Goal: Information Seeking & Learning: Learn about a topic

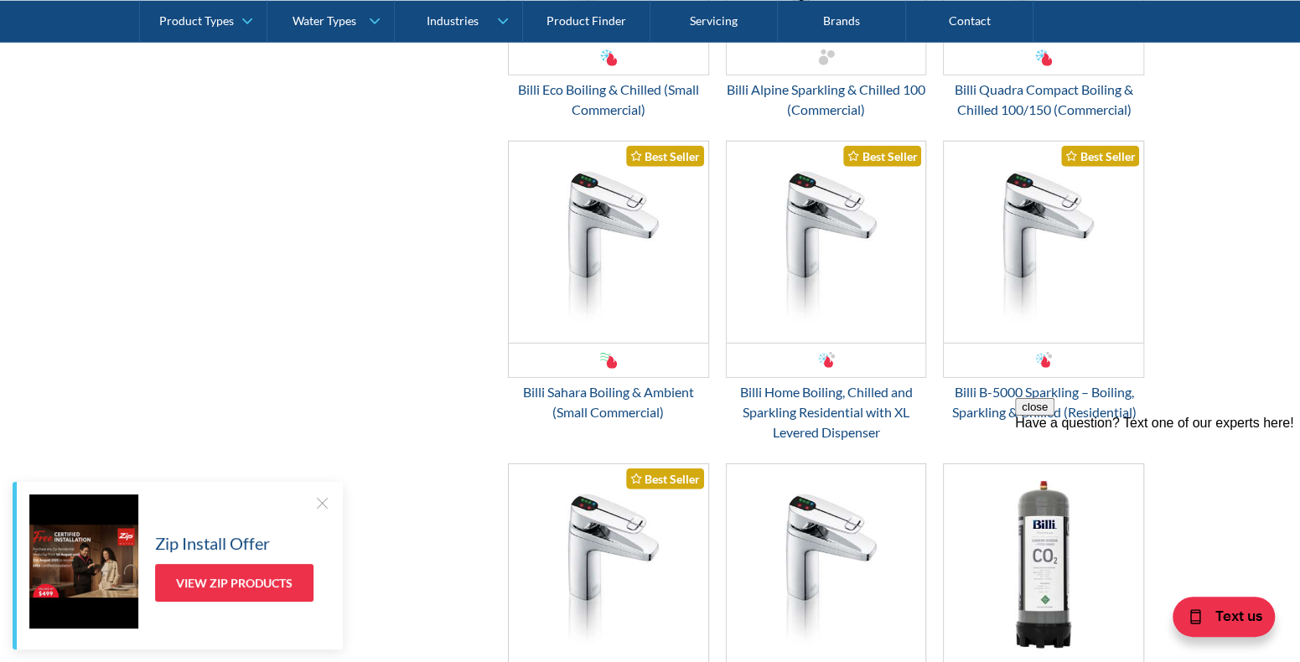
scroll to position [2766, 0]
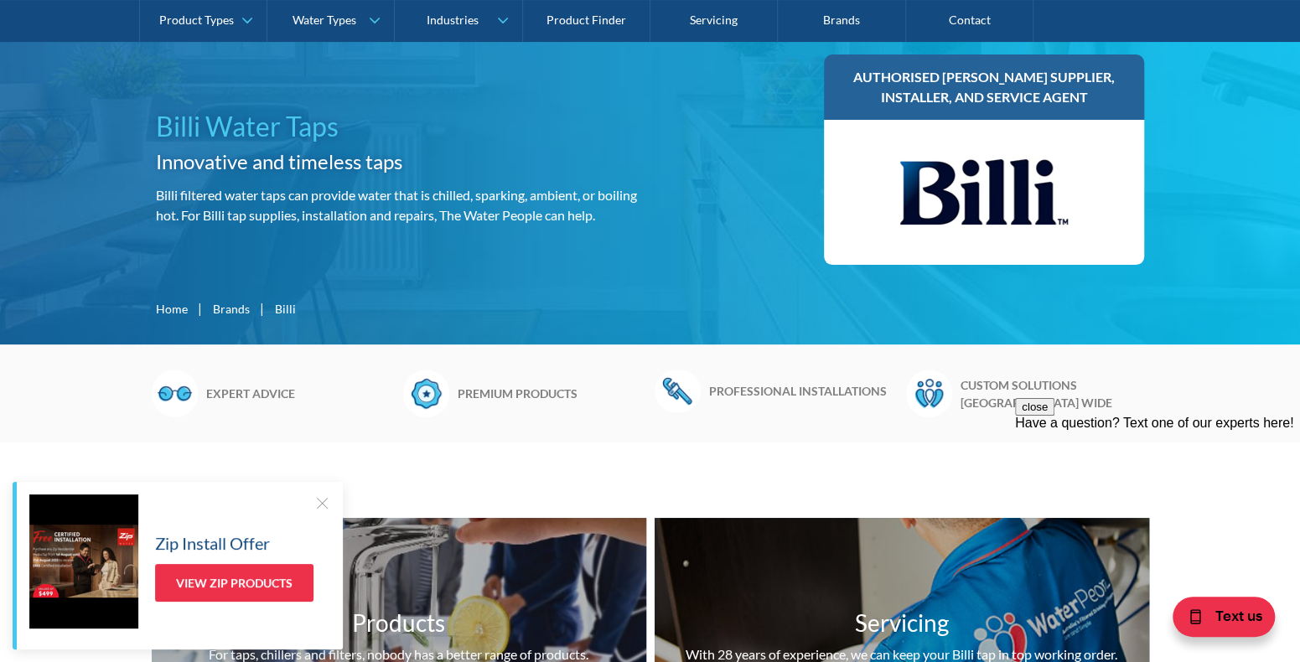
scroll to position [0, 0]
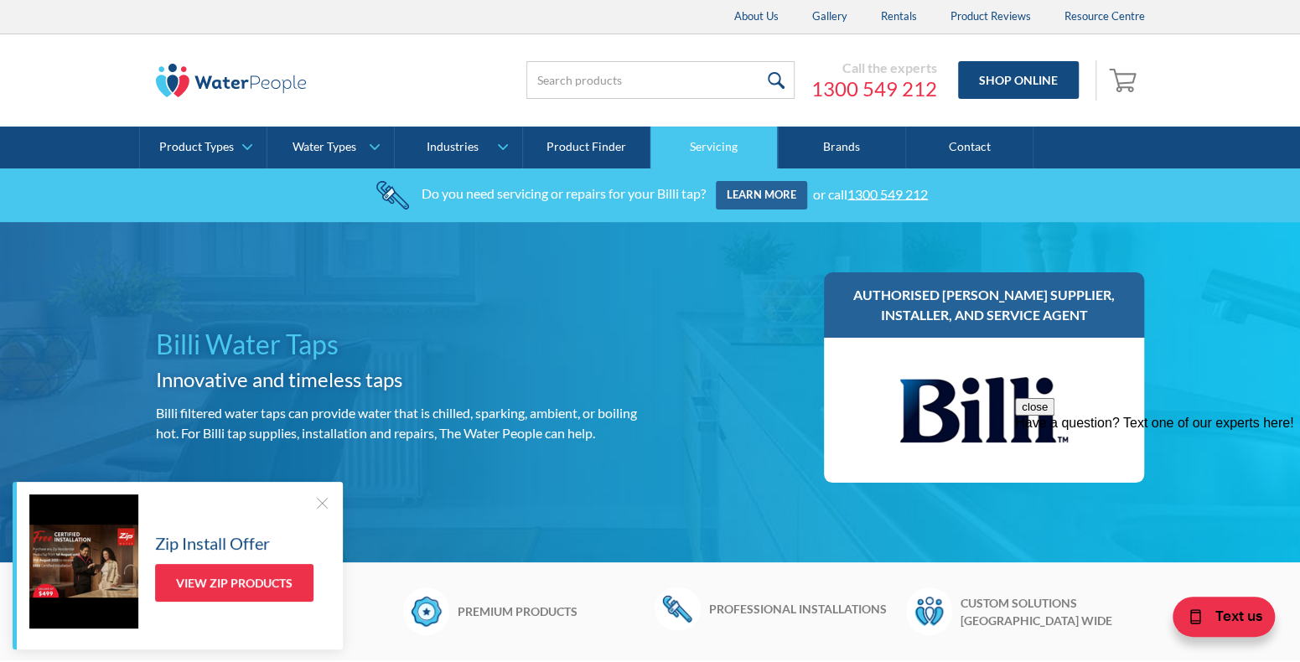
click at [706, 148] on link "Servicing" at bounding box center [713, 148] width 127 height 42
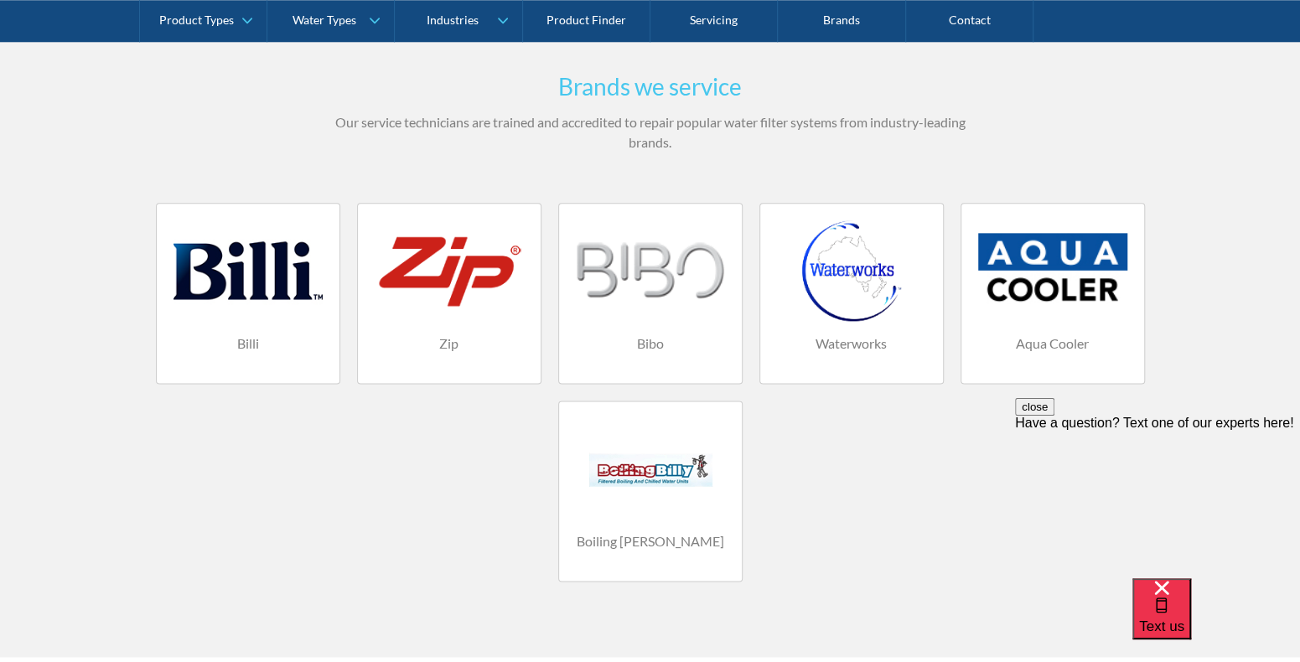
click at [236, 288] on div at bounding box center [248, 270] width 149 height 101
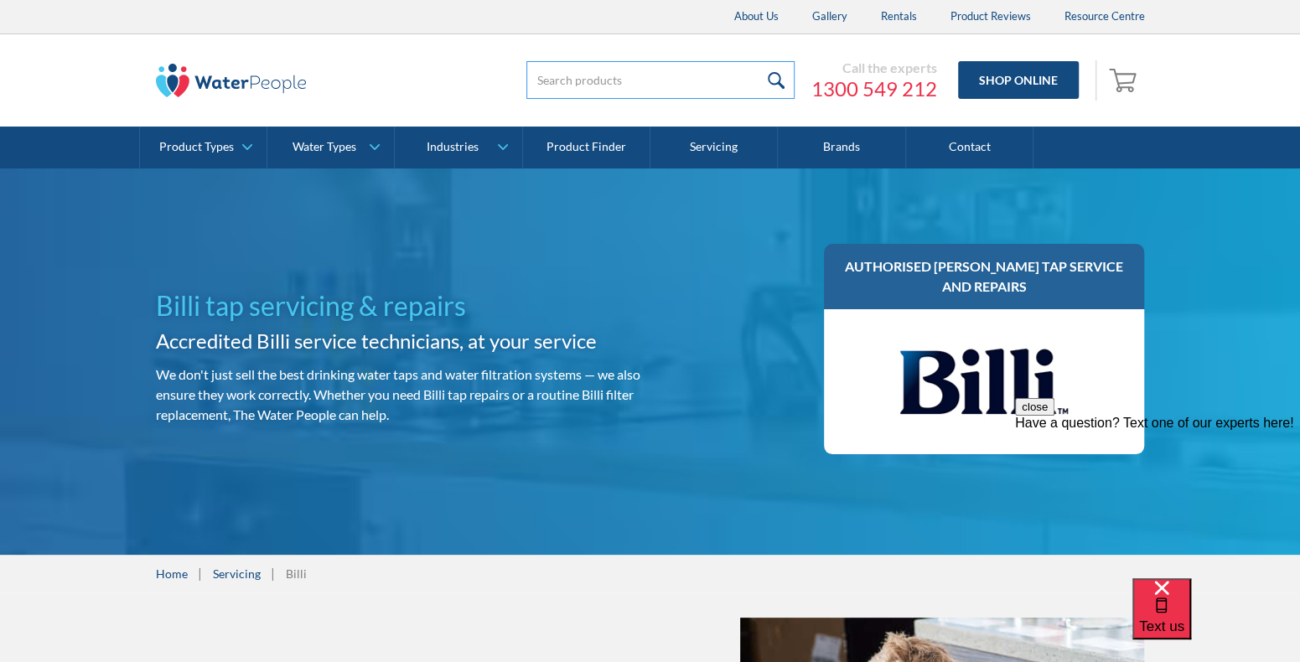
click at [625, 73] on input "search" at bounding box center [660, 80] width 268 height 38
type input "v"
type input "filter"
click at [759, 61] on input "submit" at bounding box center [777, 80] width 36 height 38
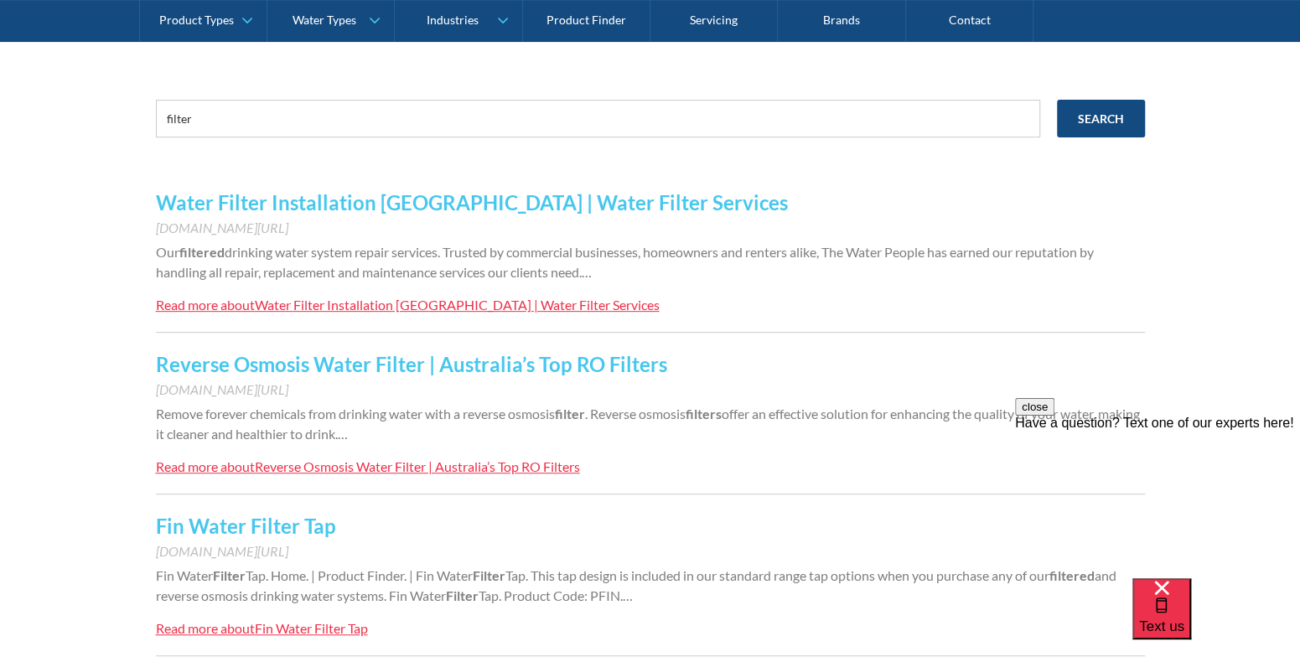
scroll to position [335, 0]
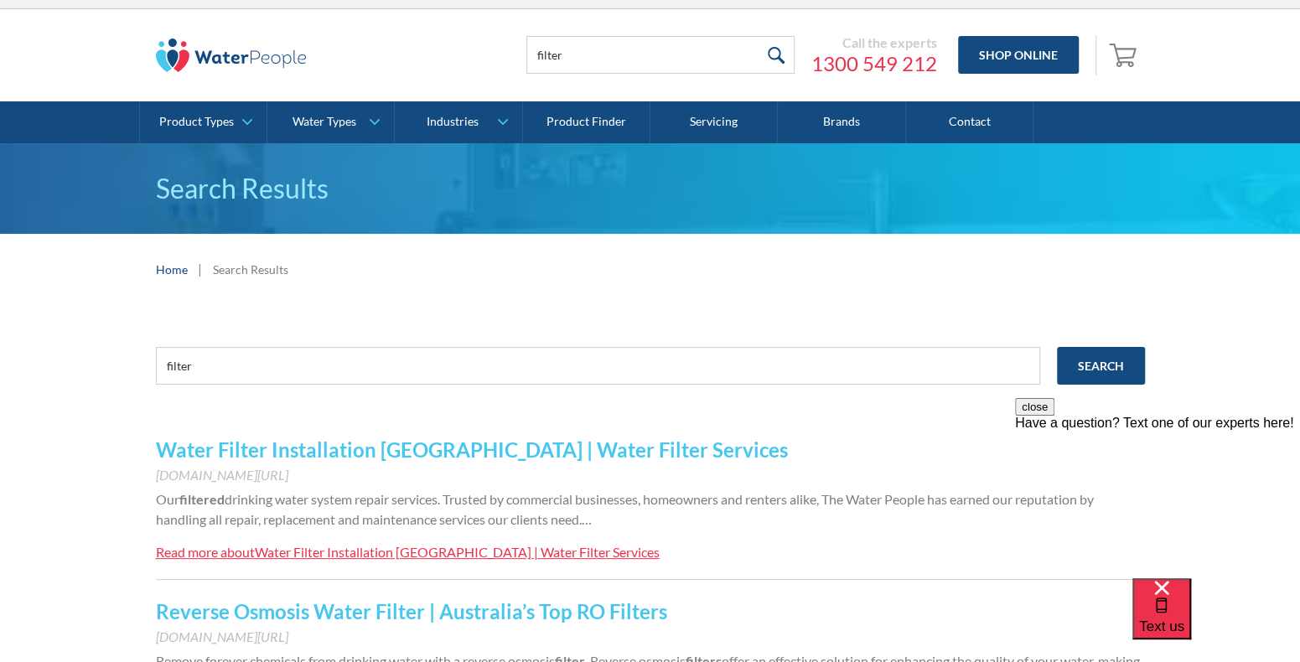
scroll to position [0, 0]
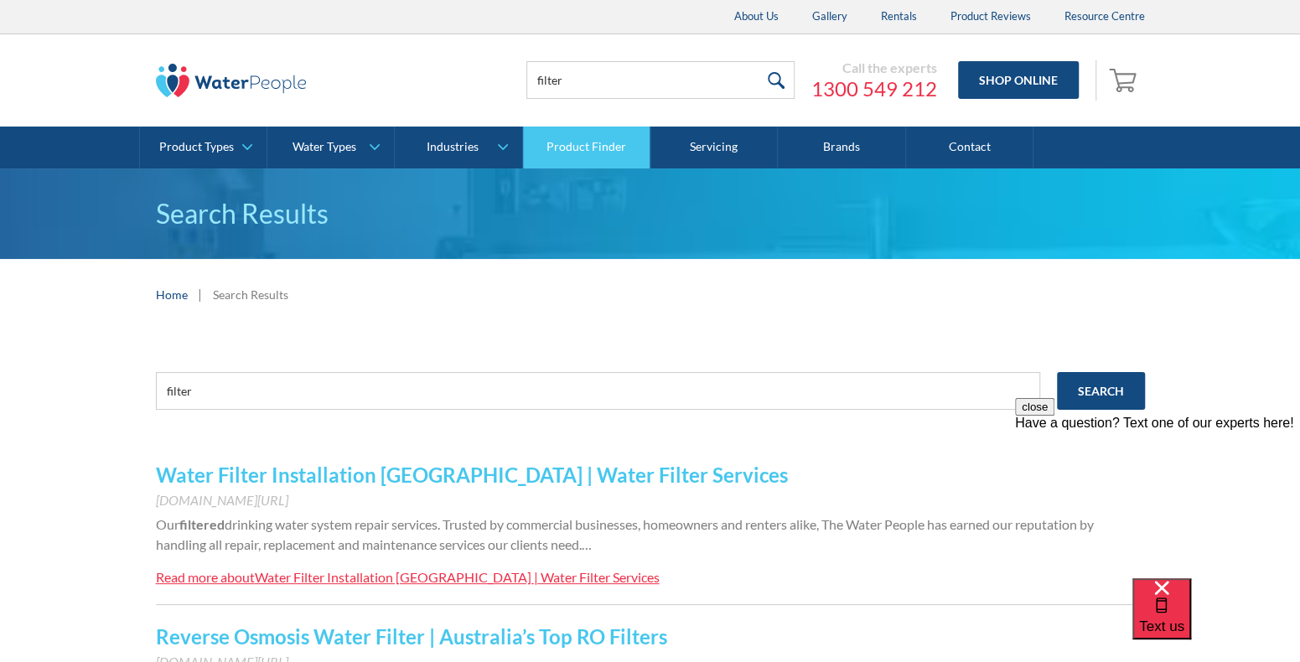
click at [570, 143] on link "Product Finder" at bounding box center [586, 148] width 127 height 42
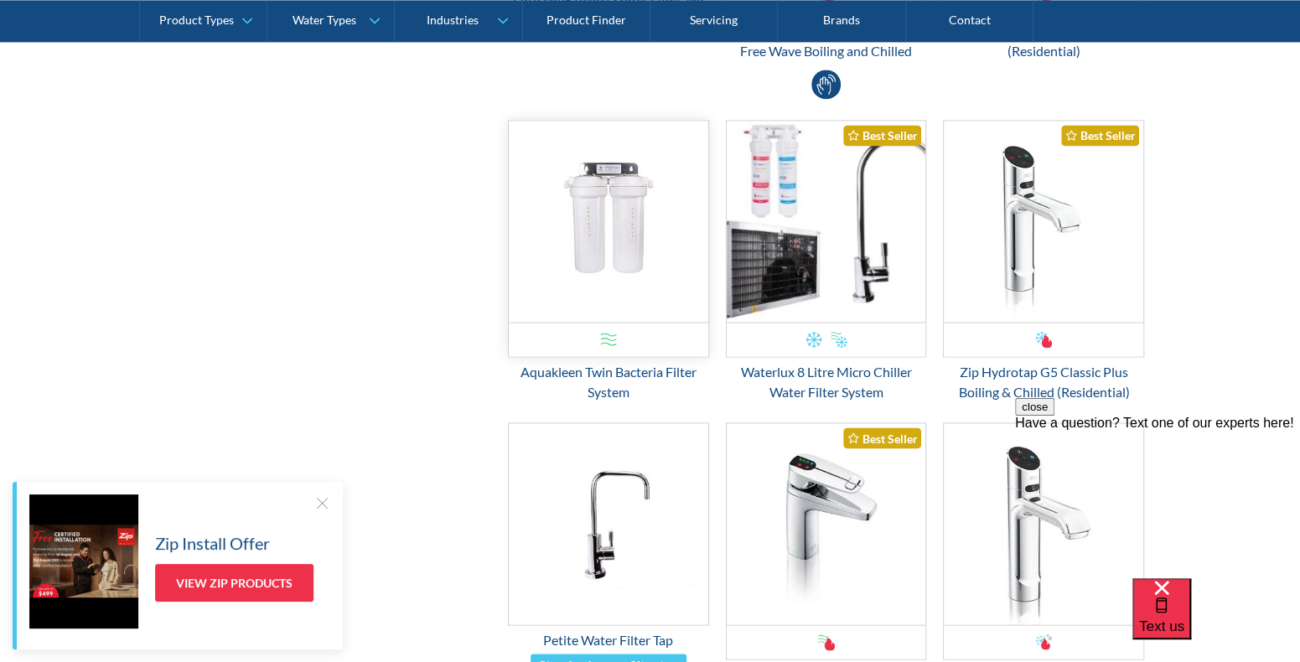
scroll to position [1425, 0]
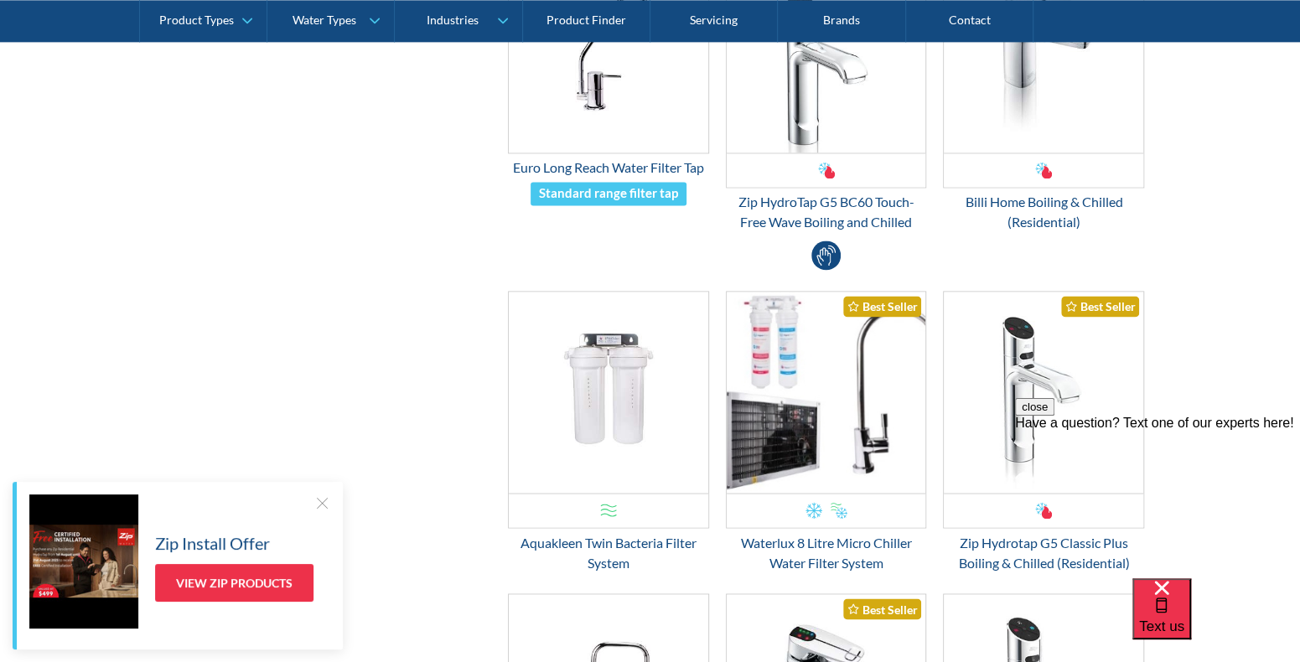
click at [381, 299] on div "Filter by Product Types Filtered Water Taps Sensor/Hands Free Taps Water Cooler…" at bounding box center [650, 311] width 989 height 2613
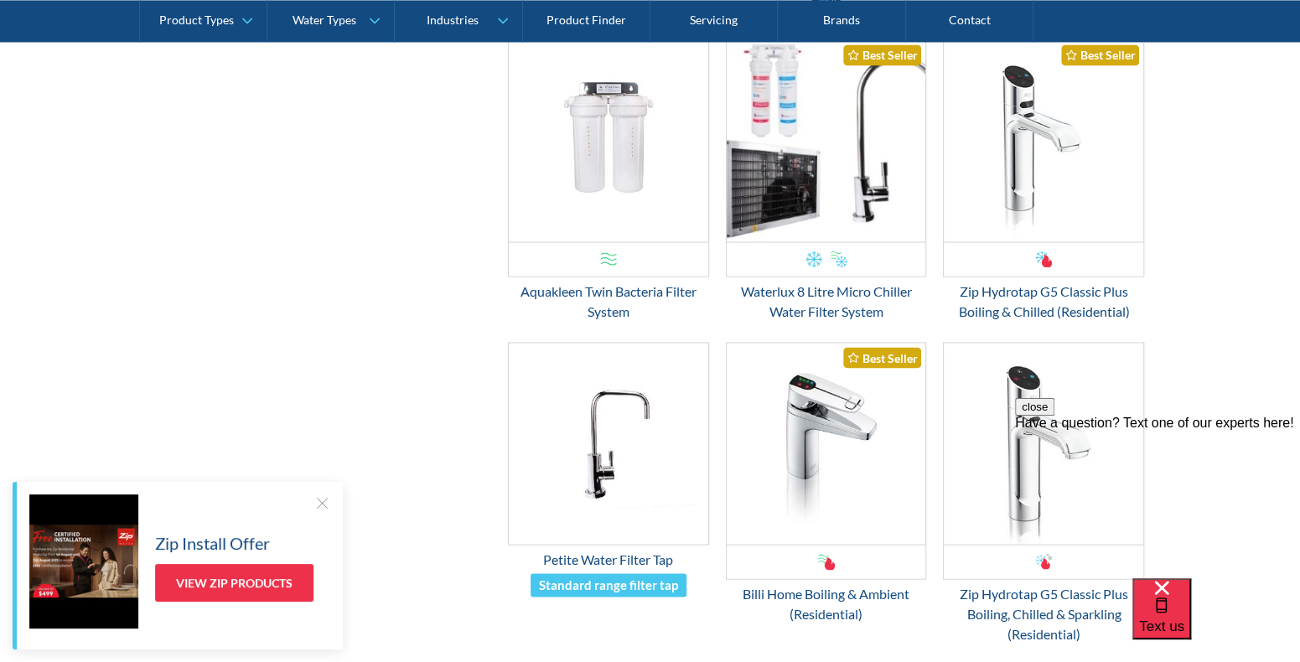
click at [389, 257] on div "Filter by Product Types Filtered Water Taps Sensor/Hands Free Taps Water Cooler…" at bounding box center [650, 60] width 989 height 2613
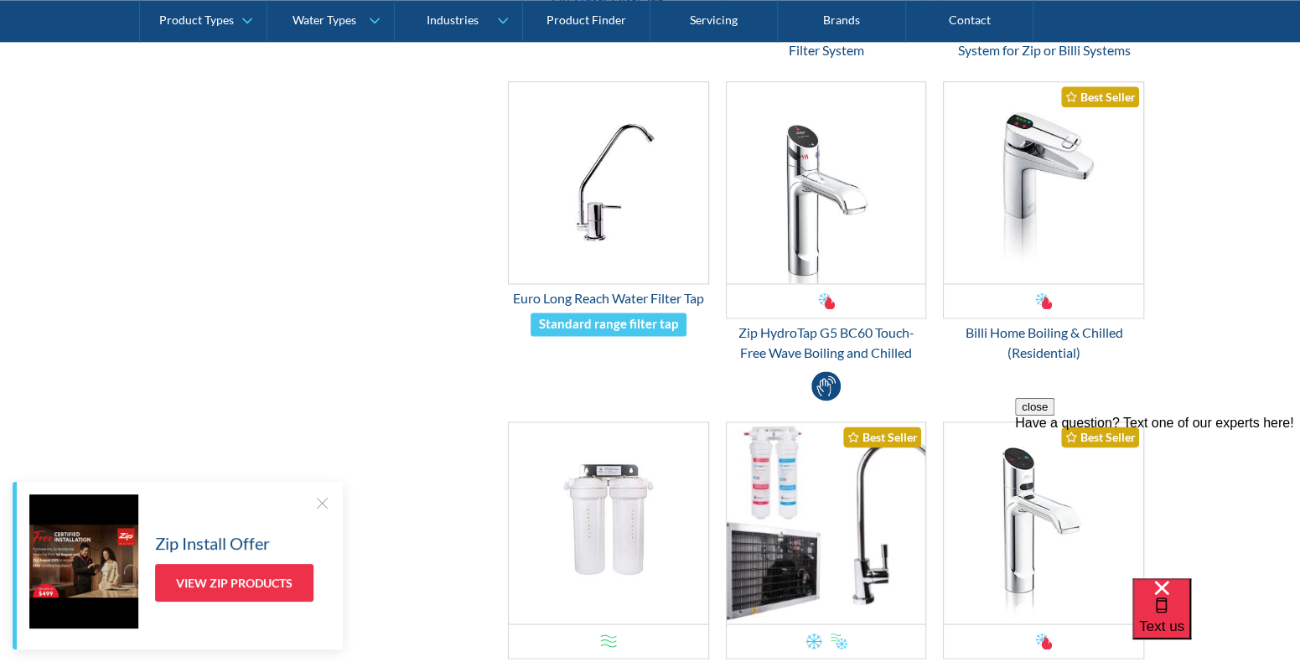
scroll to position [0, 0]
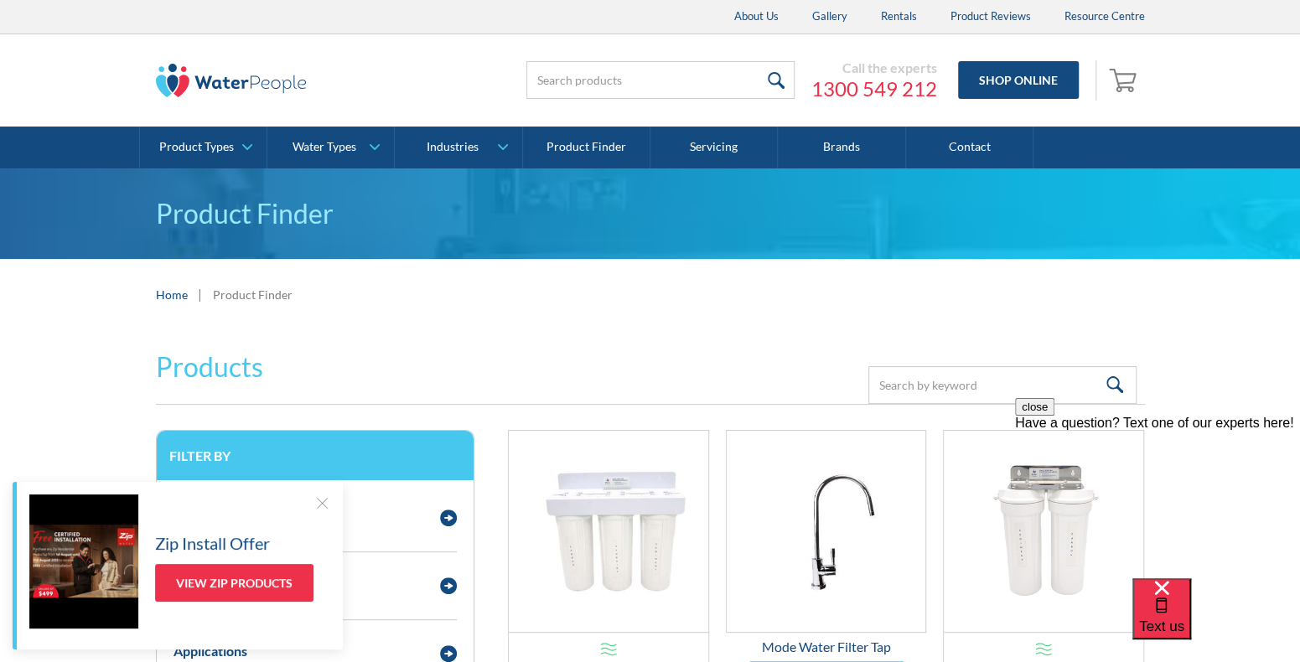
drag, startPoint x: 438, startPoint y: 520, endPoint x: 386, endPoint y: 192, distance: 331.7
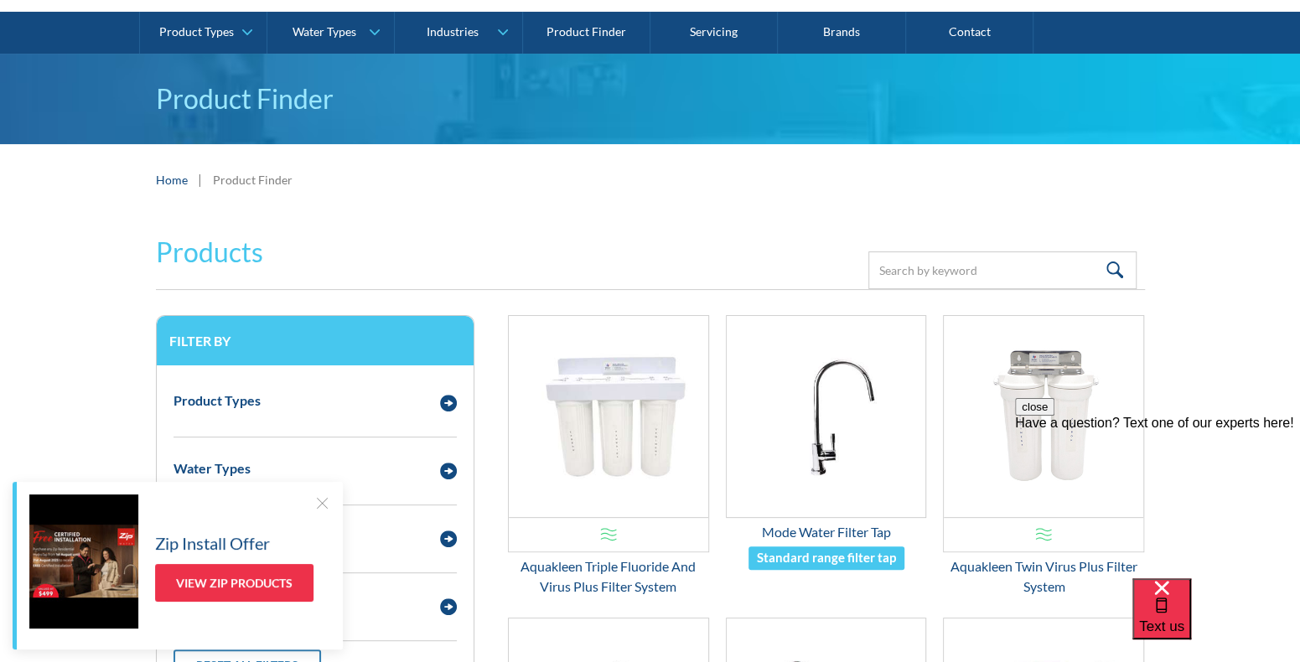
scroll to position [335, 0]
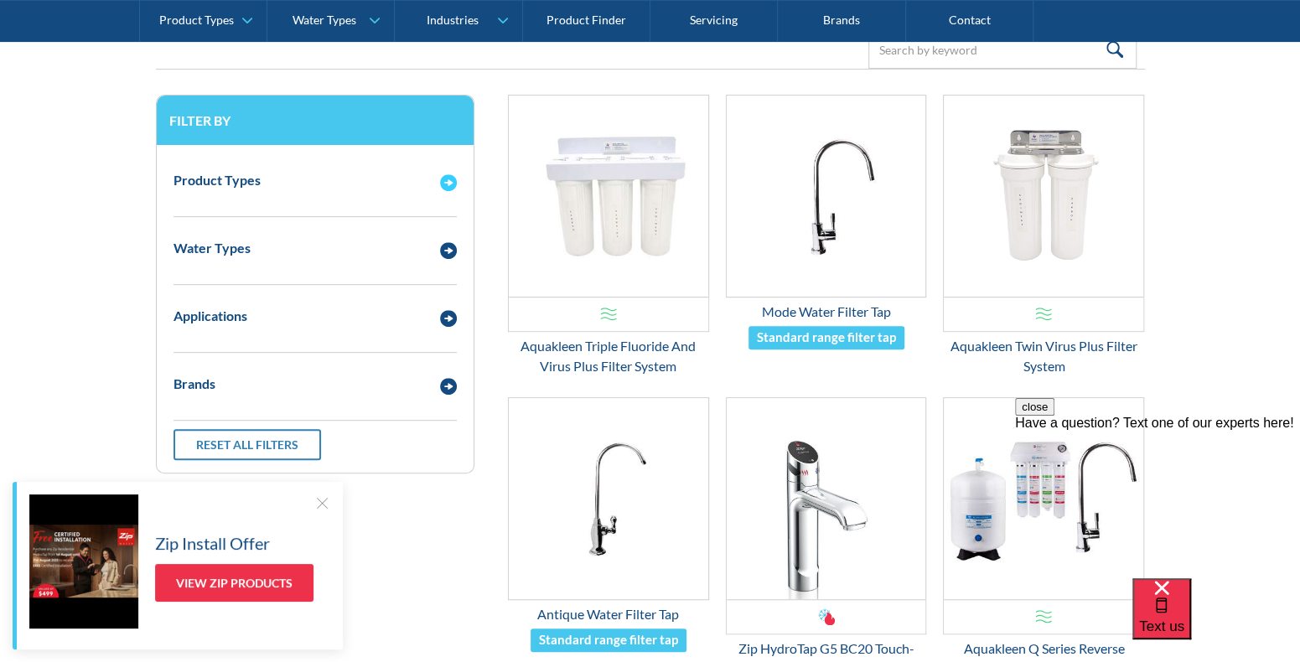
click at [435, 183] on div "Email Form 3" at bounding box center [449, 180] width 34 height 21
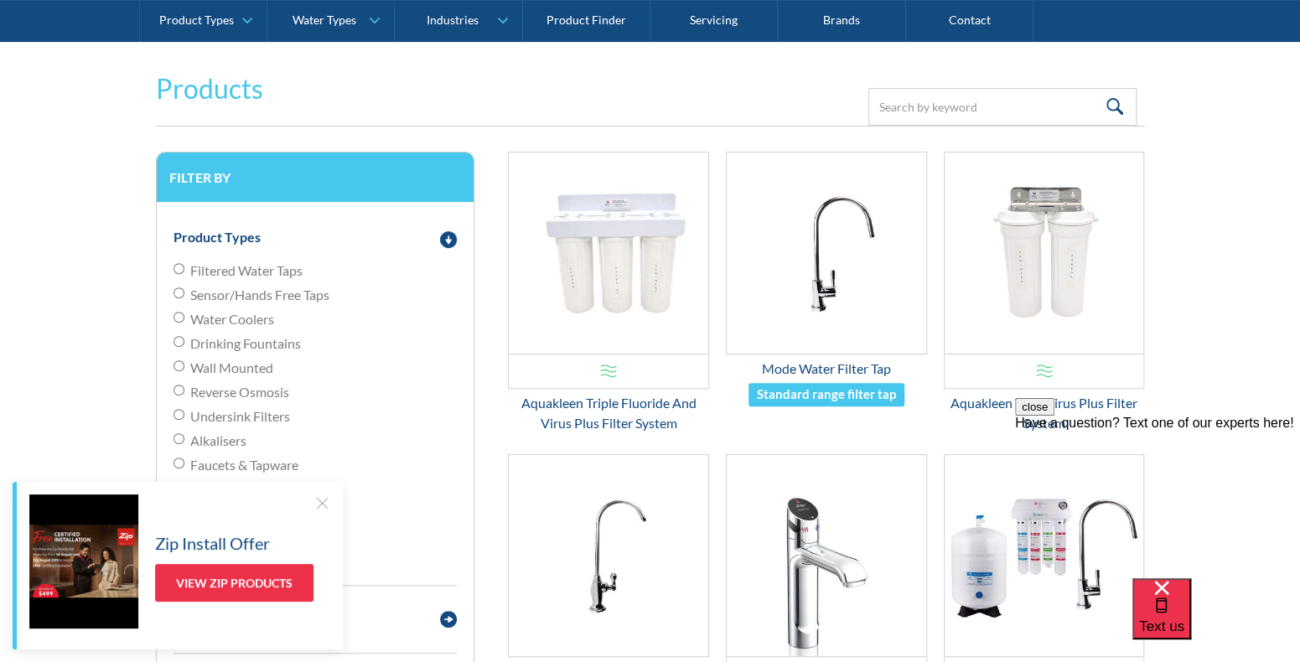
scroll to position [0, 0]
